Goal: Information Seeking & Learning: Learn about a topic

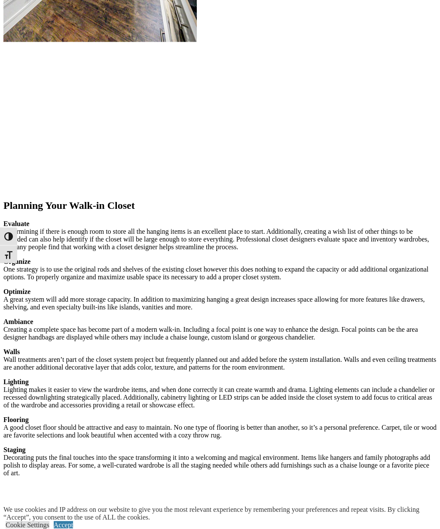
scroll to position [1132, 0]
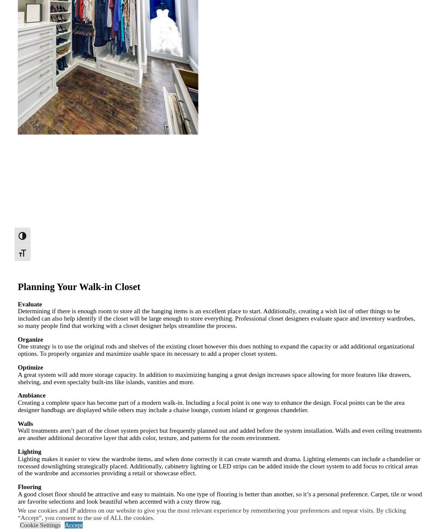
scroll to position [1032, 0]
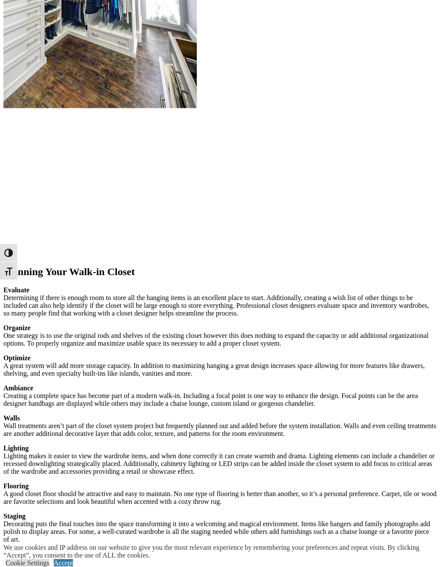
scroll to position [1071, 0]
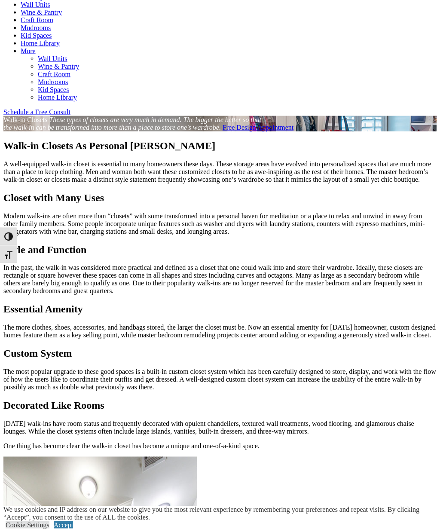
scroll to position [439, 0]
